Goal: Task Accomplishment & Management: Manage account settings

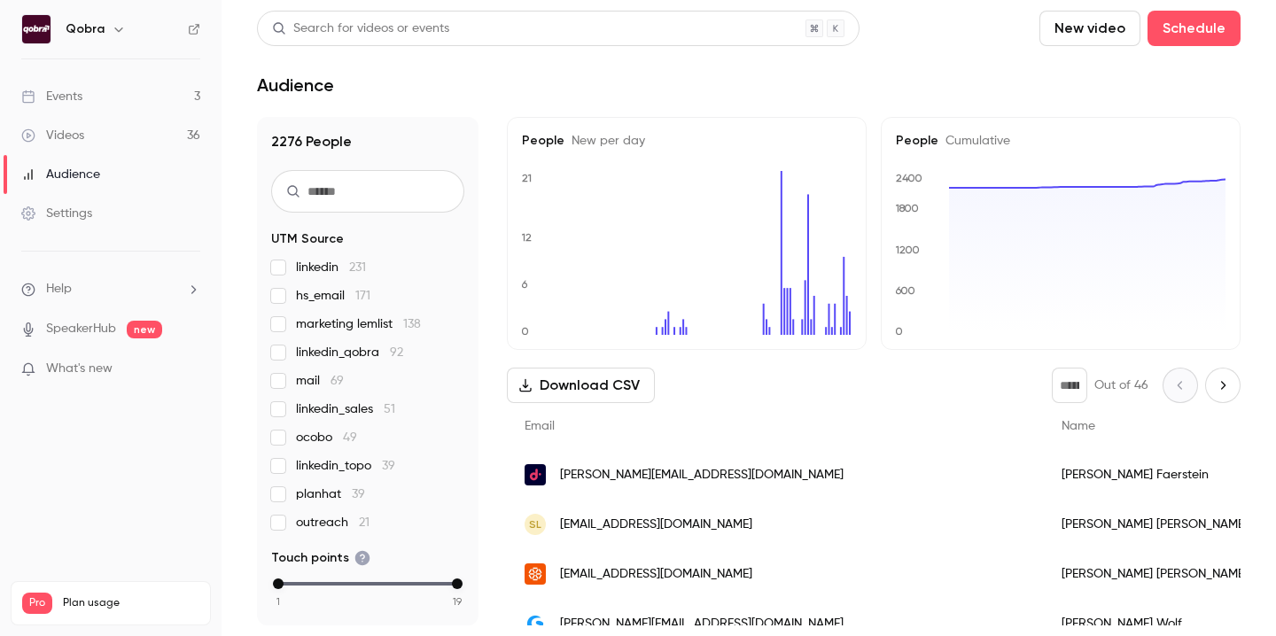
click at [139, 90] on link "Events 3" at bounding box center [111, 96] width 222 height 39
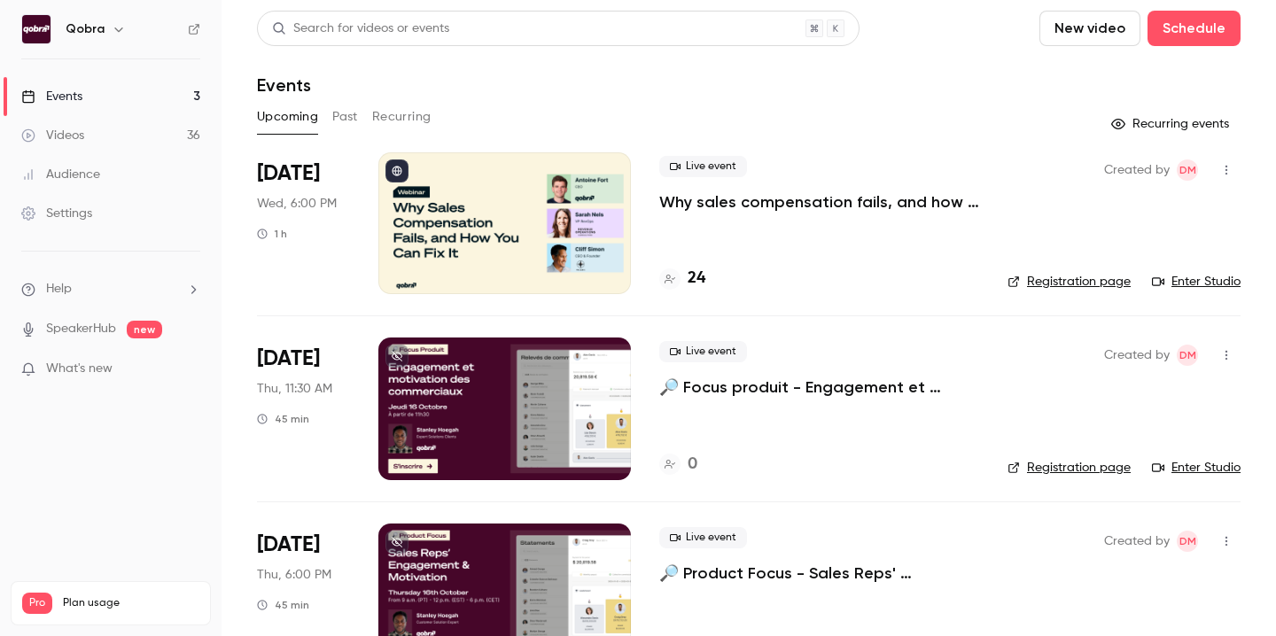
click at [444, 206] on div at bounding box center [504, 223] width 253 height 142
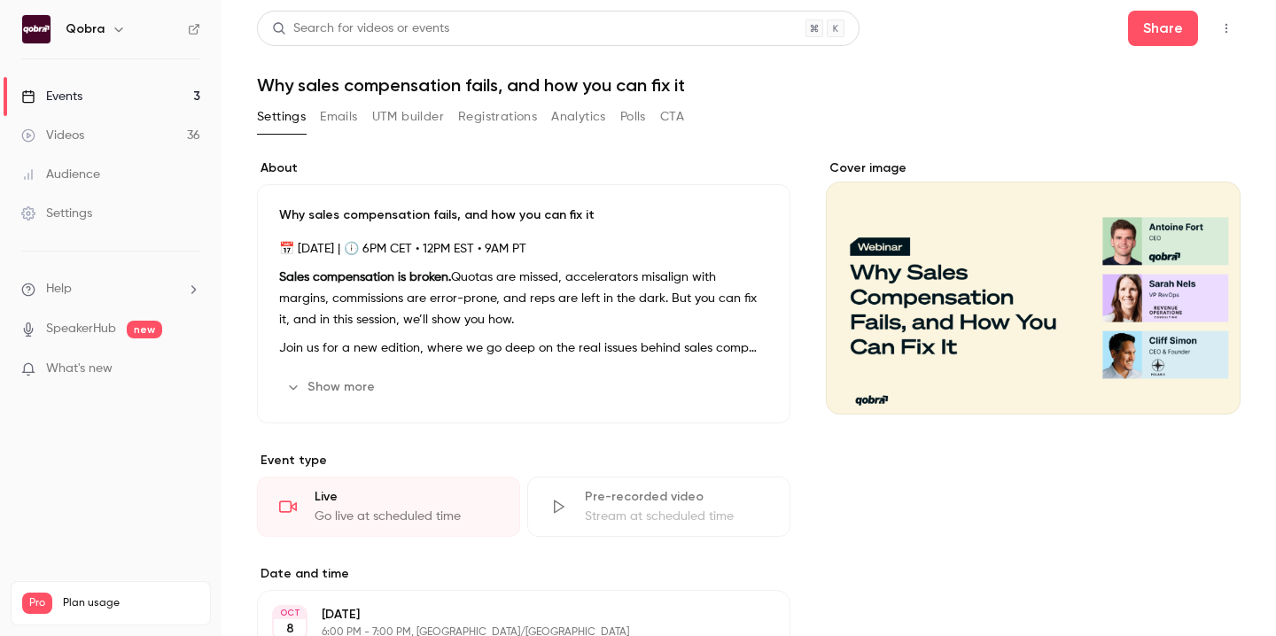
click at [501, 115] on button "Registrations" at bounding box center [497, 117] width 79 height 28
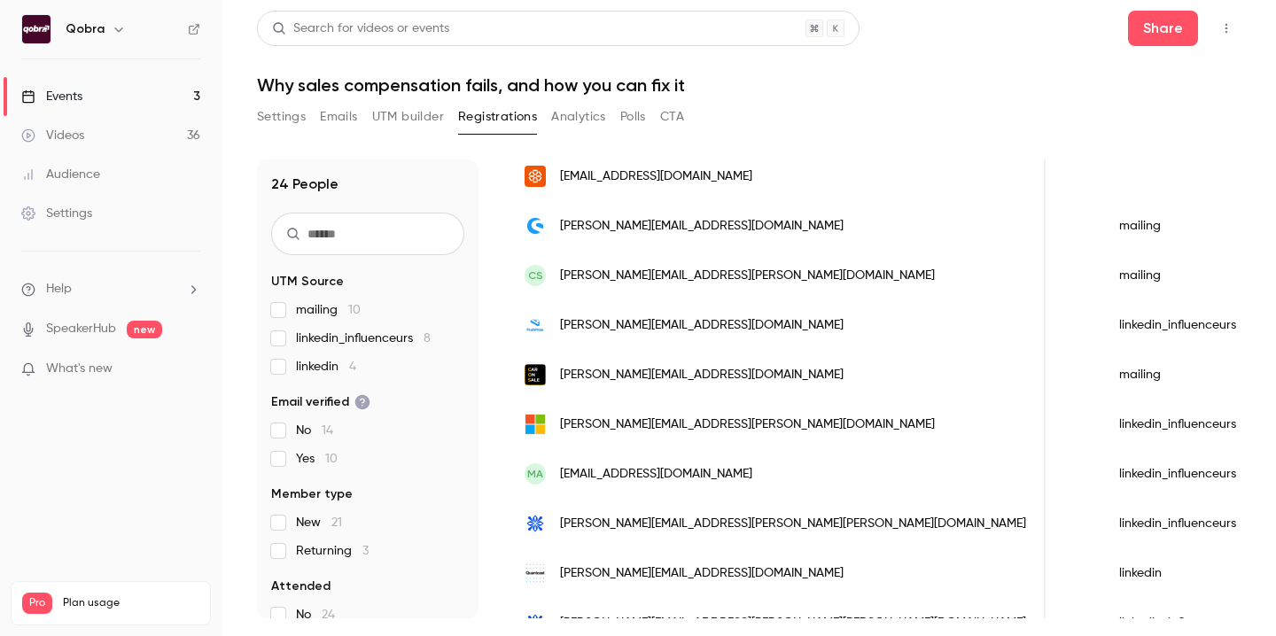
scroll to position [285, 0]
